Goal: Task Accomplishment & Management: Manage account settings

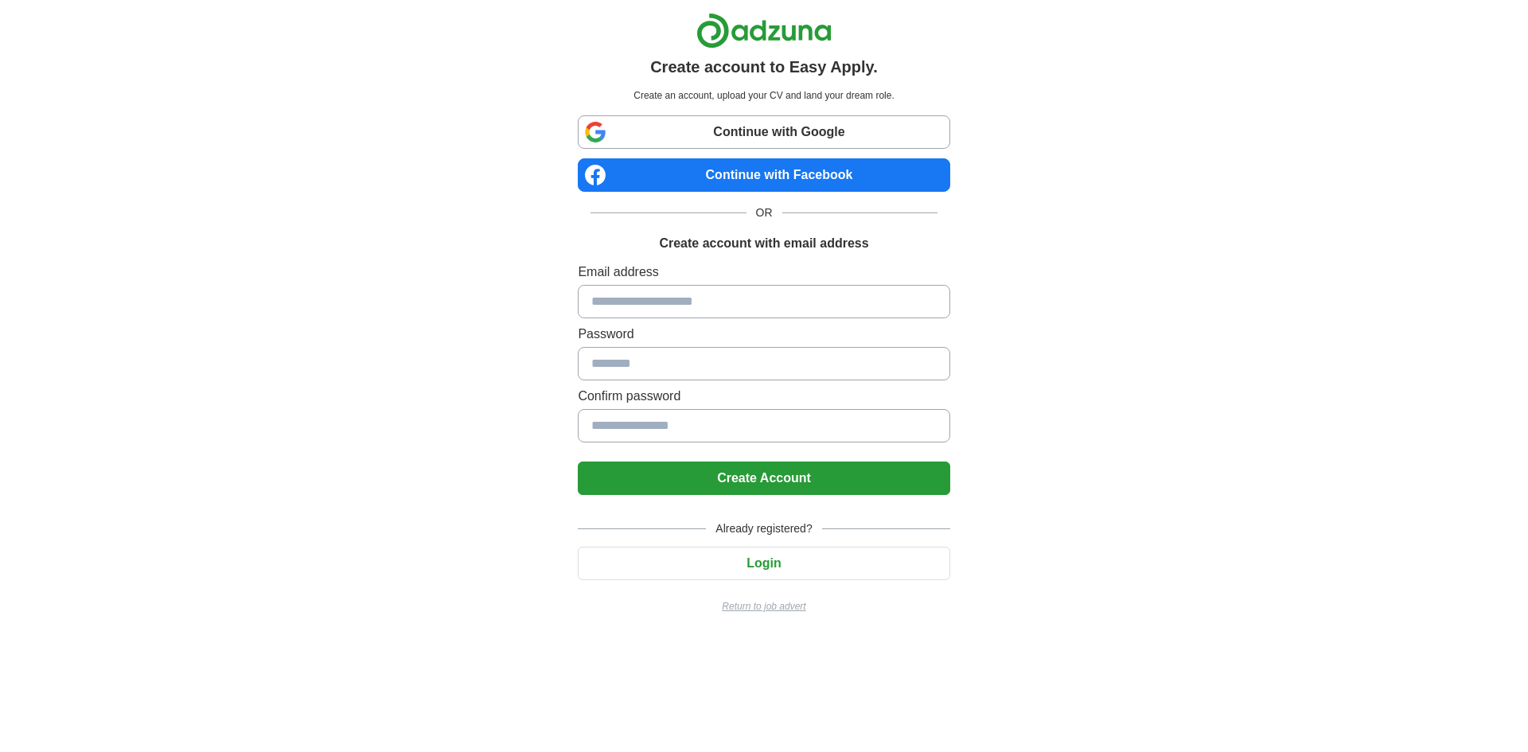
click at [724, 294] on input at bounding box center [764, 301] width 372 height 33
click at [735, 296] on input at bounding box center [764, 301] width 372 height 33
type input "*"
click at [728, 567] on button "Login" at bounding box center [764, 563] width 372 height 33
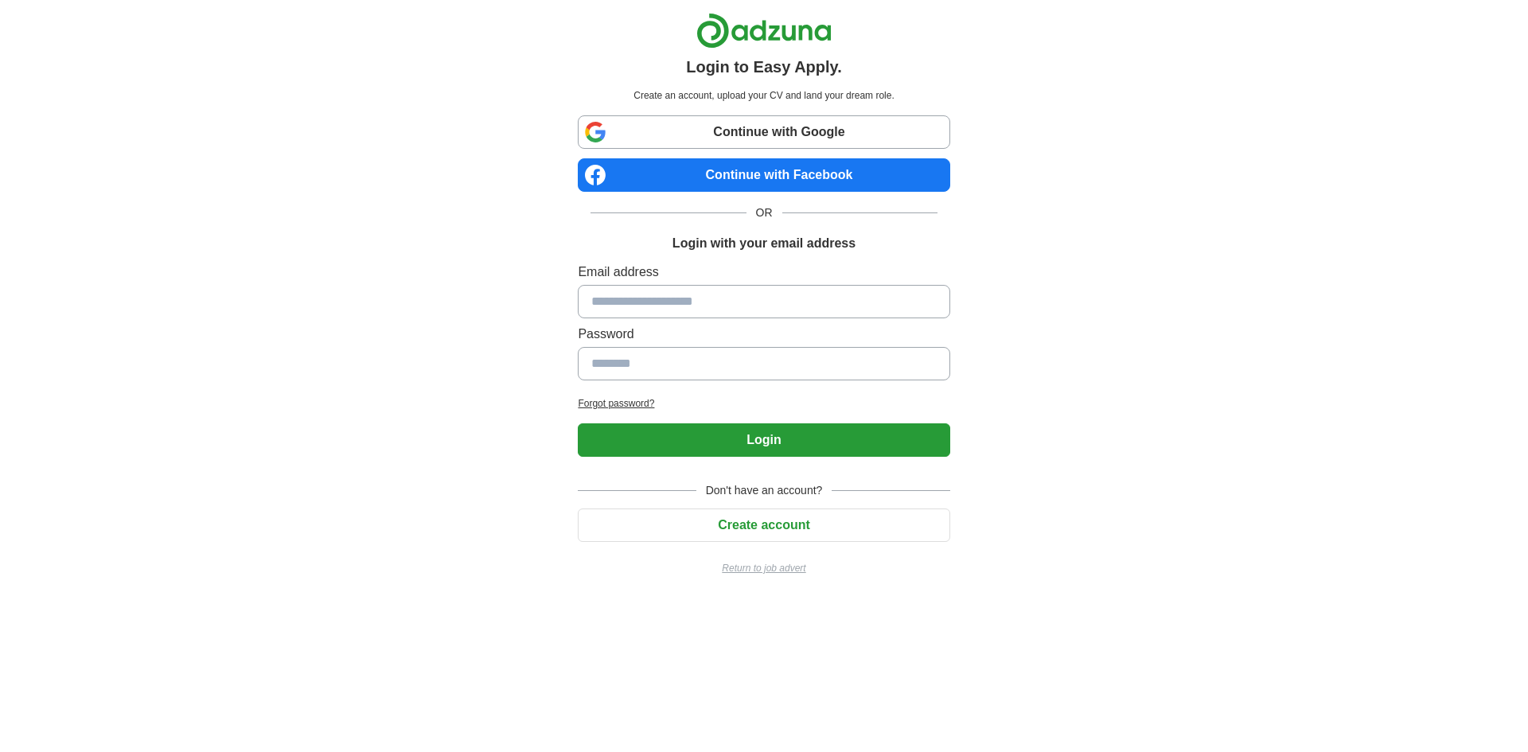
click at [683, 298] on input at bounding box center [764, 301] width 372 height 33
type input "**********"
drag, startPoint x: 702, startPoint y: 443, endPoint x: 698, endPoint y: 435, distance: 8.9
click at [702, 442] on button "Login" at bounding box center [764, 440] width 372 height 33
